Goal: Task Accomplishment & Management: Manage account settings

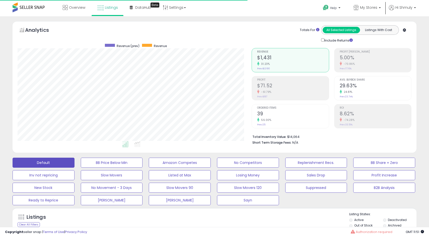
select select "**"
click at [78, 6] on span "Overview" at bounding box center [77, 7] width 16 height 5
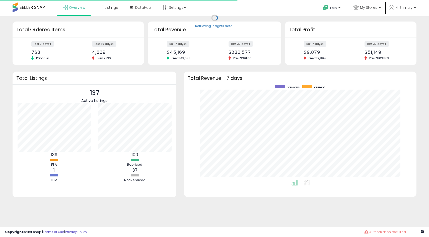
scroll to position [95, 222]
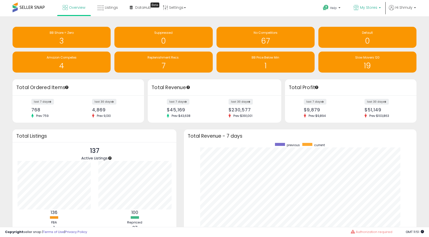
click at [373, 7] on span "My Stores" at bounding box center [368, 7] width 17 height 5
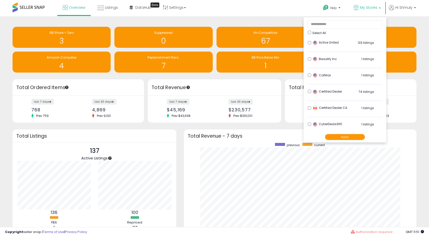
click at [308, 34] on div "Select All" at bounding box center [345, 32] width 74 height 5
click at [311, 32] on div "Select All" at bounding box center [345, 32] width 74 height 5
click at [348, 137] on button "Apply" at bounding box center [345, 137] width 40 height 6
